Goal: Information Seeking & Learning: Understand process/instructions

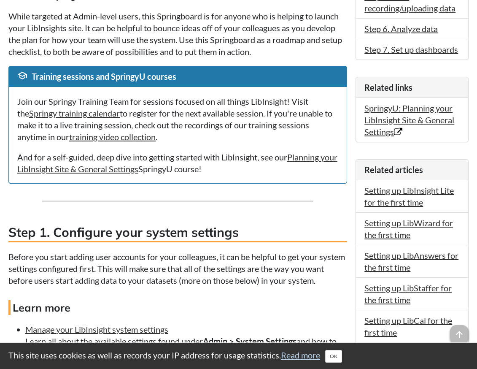
scroll to position [547, 0]
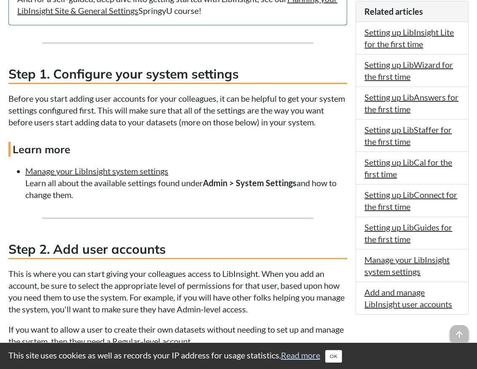
click at [230, 293] on p "This is where you can start giving your colleagues access to LibInsight. When y…" at bounding box center [177, 290] width 339 height 47
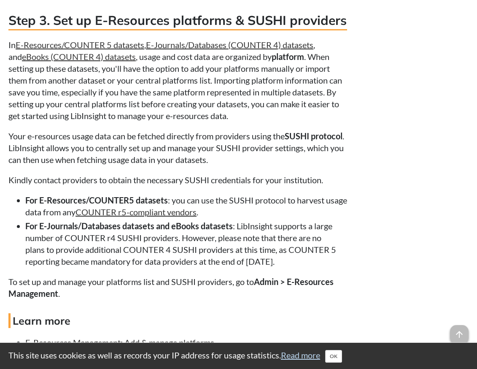
scroll to position [1049, 0]
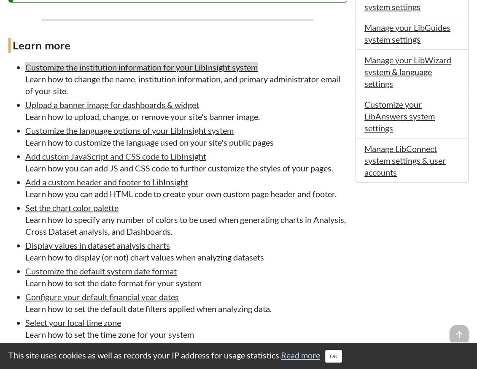
scroll to position [461, 0]
